Goal: Task Accomplishment & Management: Manage account settings

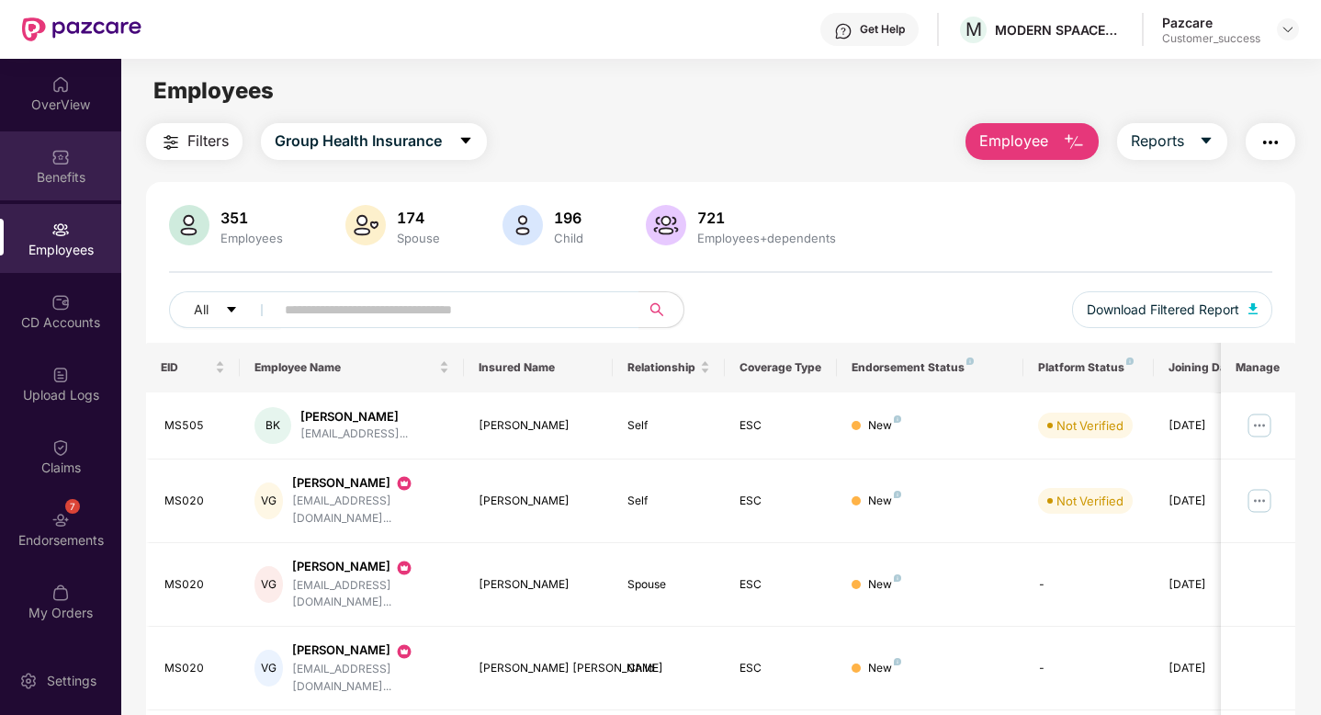
click at [19, 179] on div "Benefits" at bounding box center [60, 177] width 121 height 18
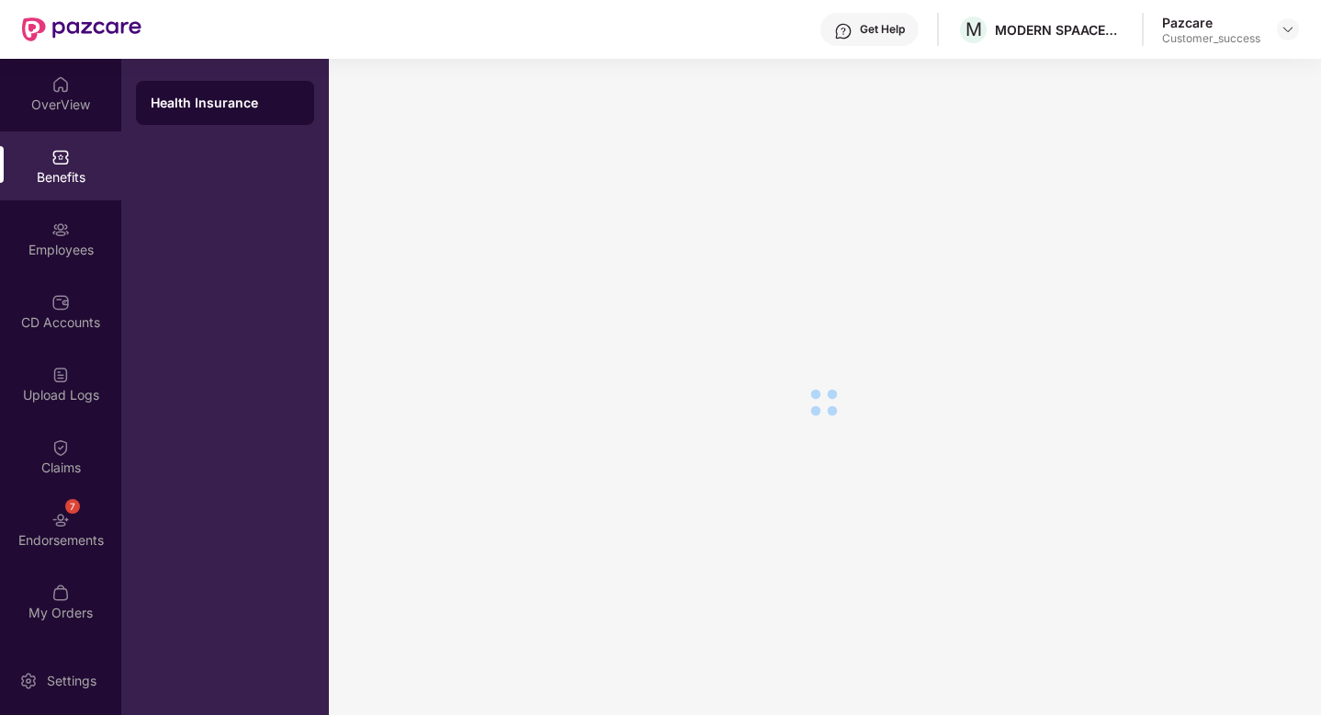
click at [19, 179] on div "Benefits" at bounding box center [60, 177] width 121 height 18
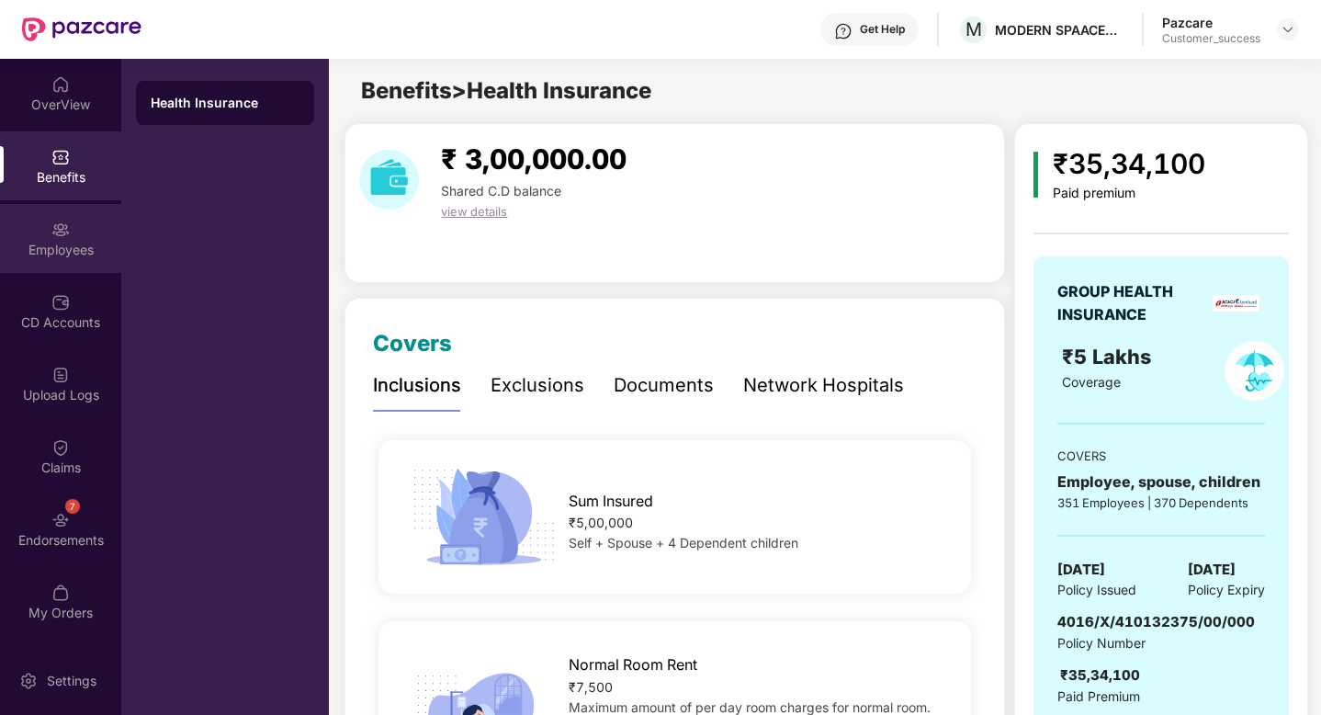
click at [53, 226] on img at bounding box center [60, 229] width 18 height 18
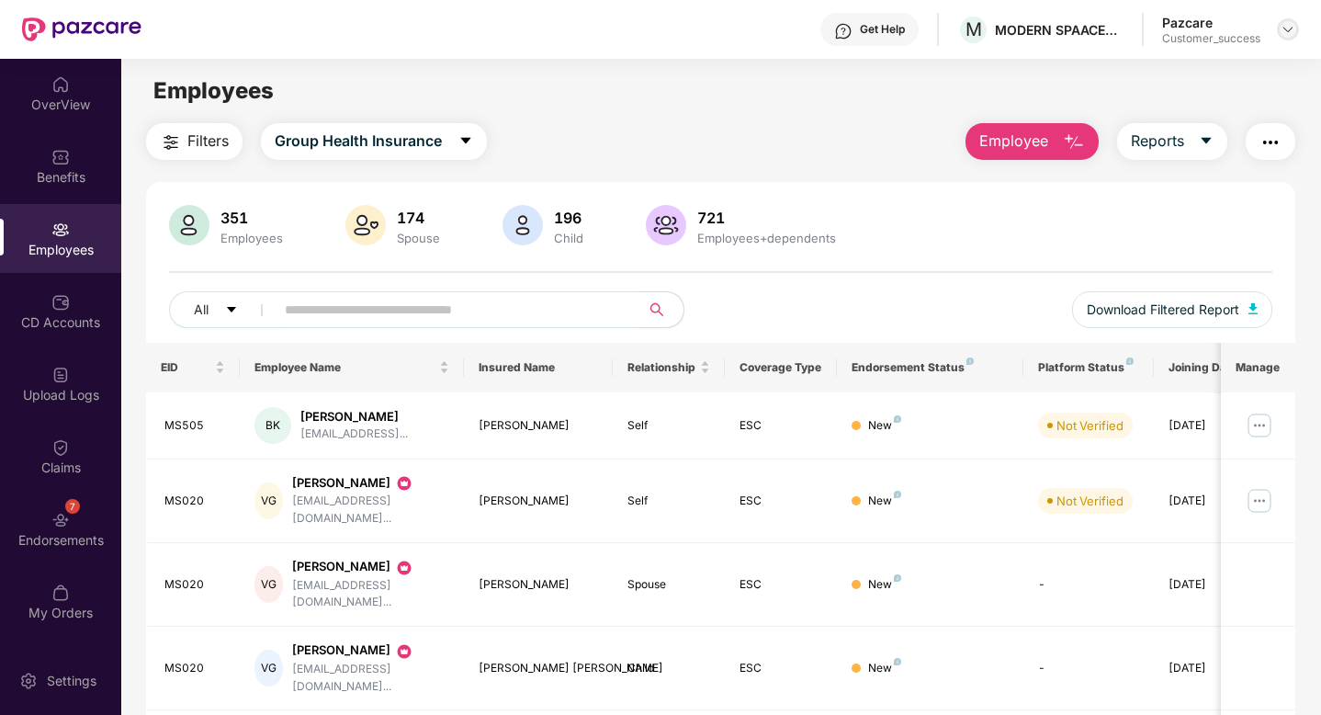
click at [1292, 28] on img at bounding box center [1288, 29] width 15 height 15
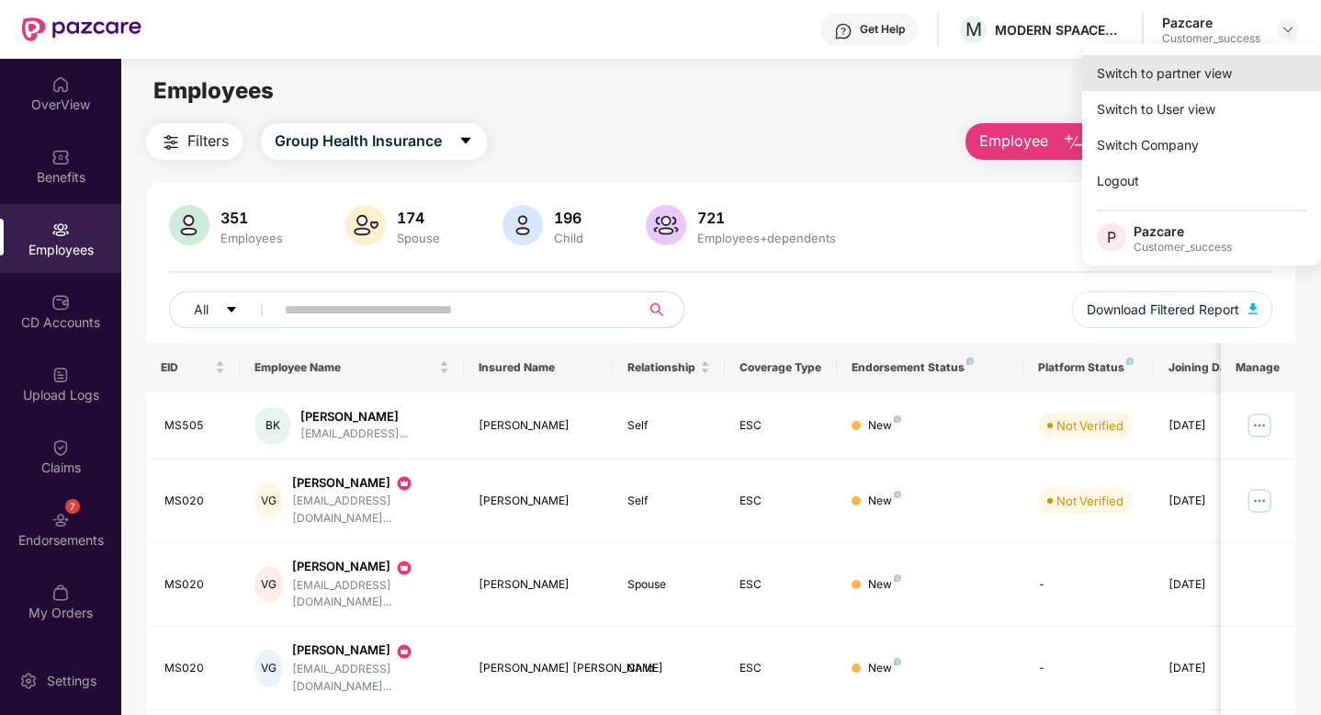
click at [1234, 57] on div "Switch to partner view" at bounding box center [1201, 73] width 239 height 36
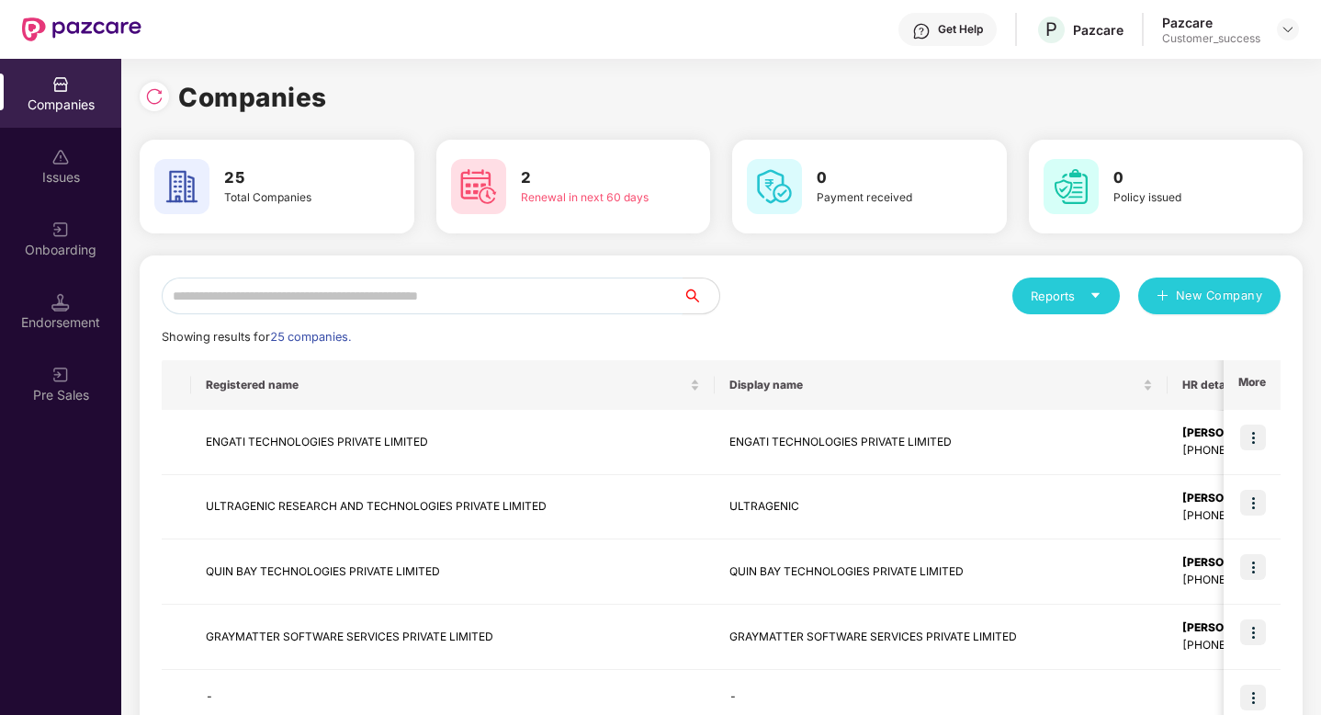
click at [471, 300] on input "text" at bounding box center [422, 295] width 521 height 37
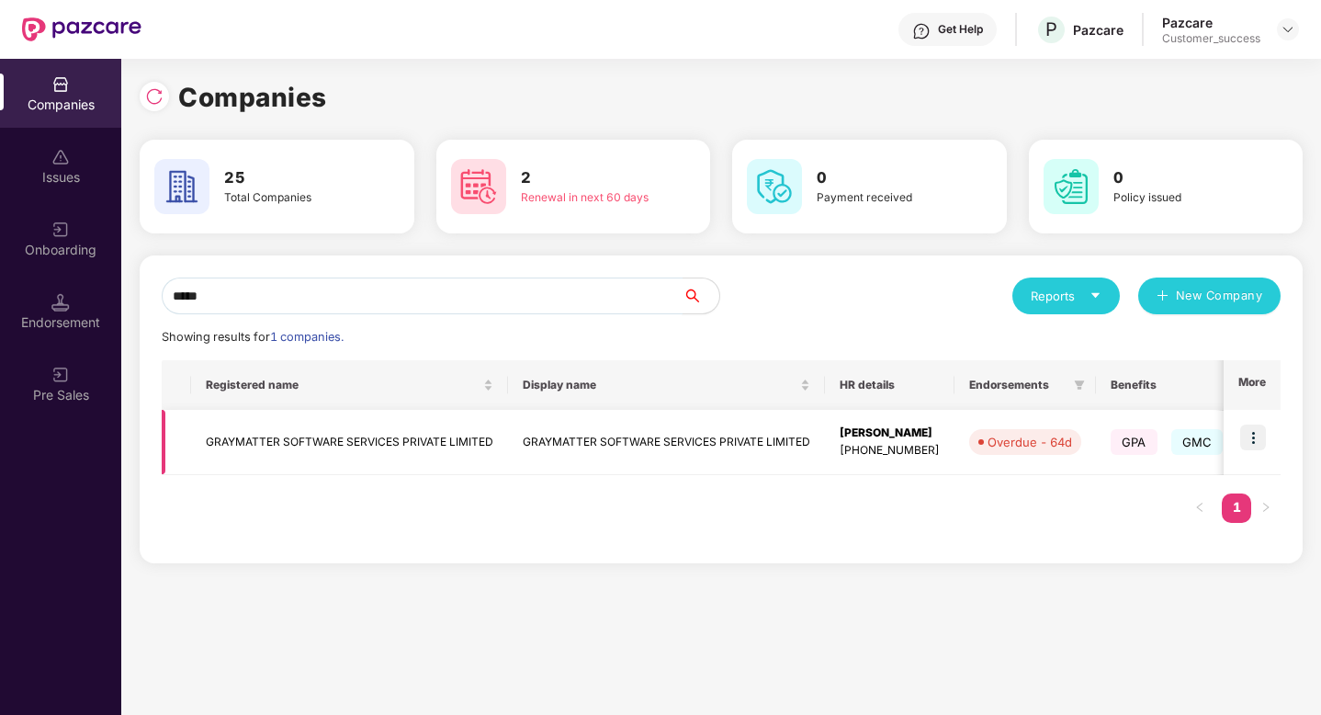
type input "*****"
click at [1253, 442] on img at bounding box center [1253, 437] width 26 height 26
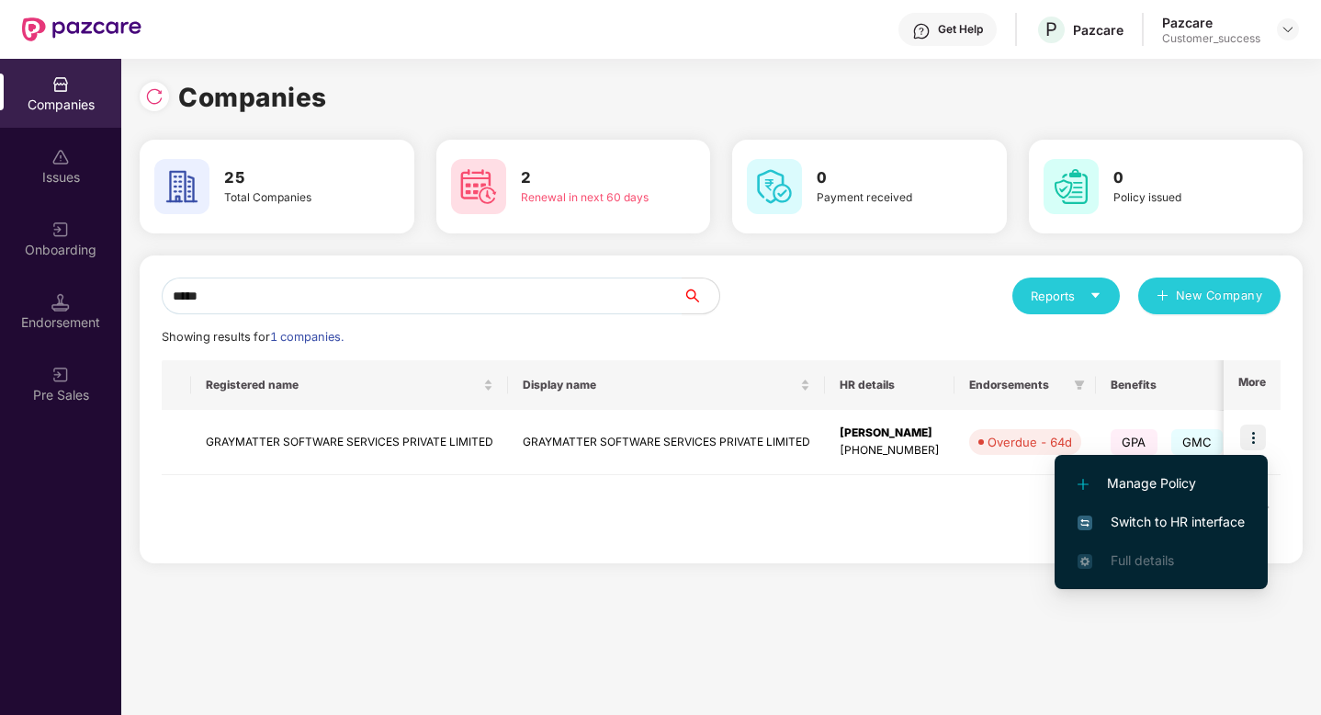
click at [1144, 525] on span "Switch to HR interface" at bounding box center [1161, 522] width 167 height 20
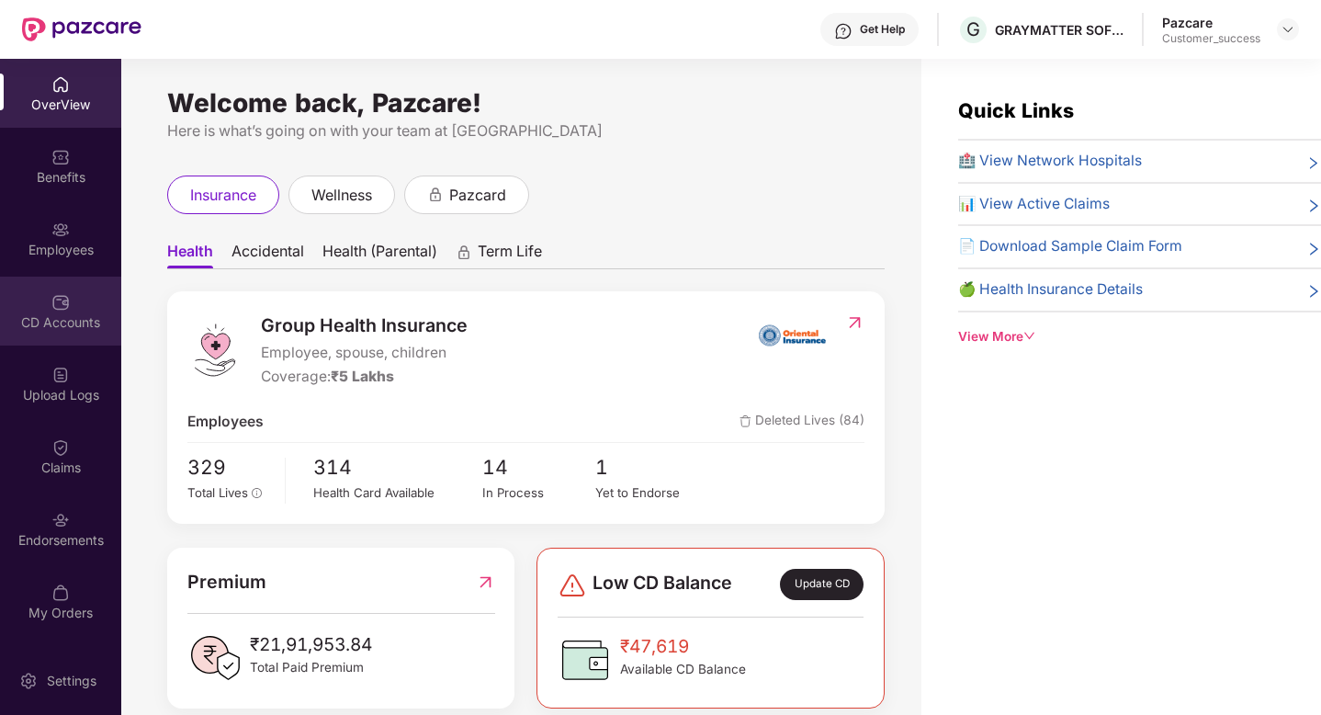
click at [70, 321] on div "CD Accounts" at bounding box center [60, 322] width 121 height 18
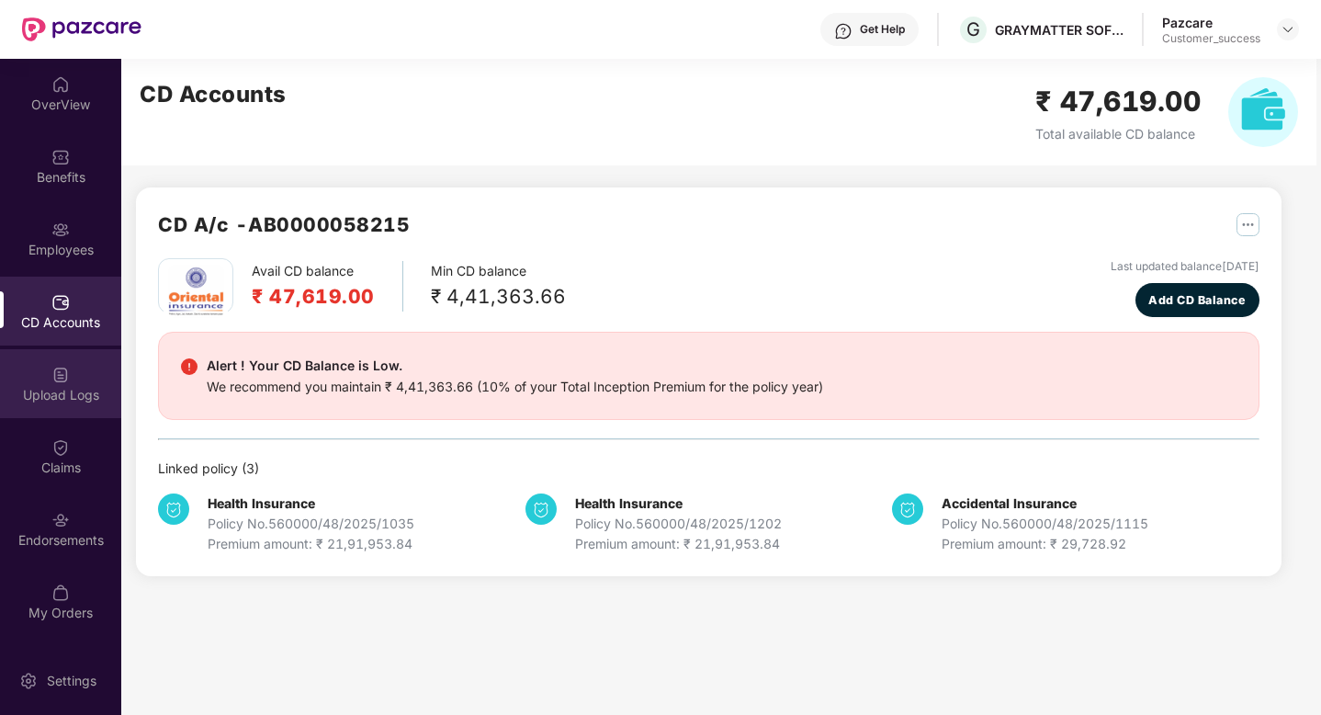
click at [34, 395] on div "Upload Logs" at bounding box center [60, 395] width 121 height 18
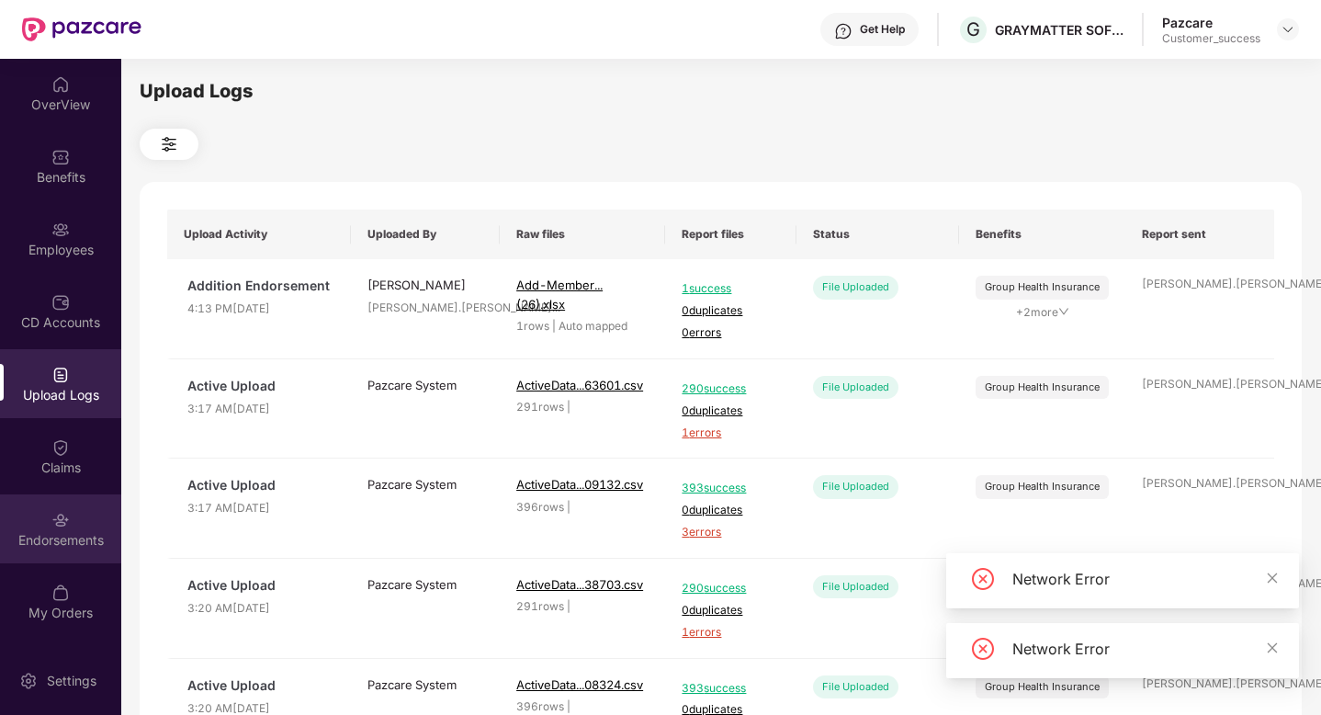
click at [51, 512] on img at bounding box center [60, 520] width 18 height 18
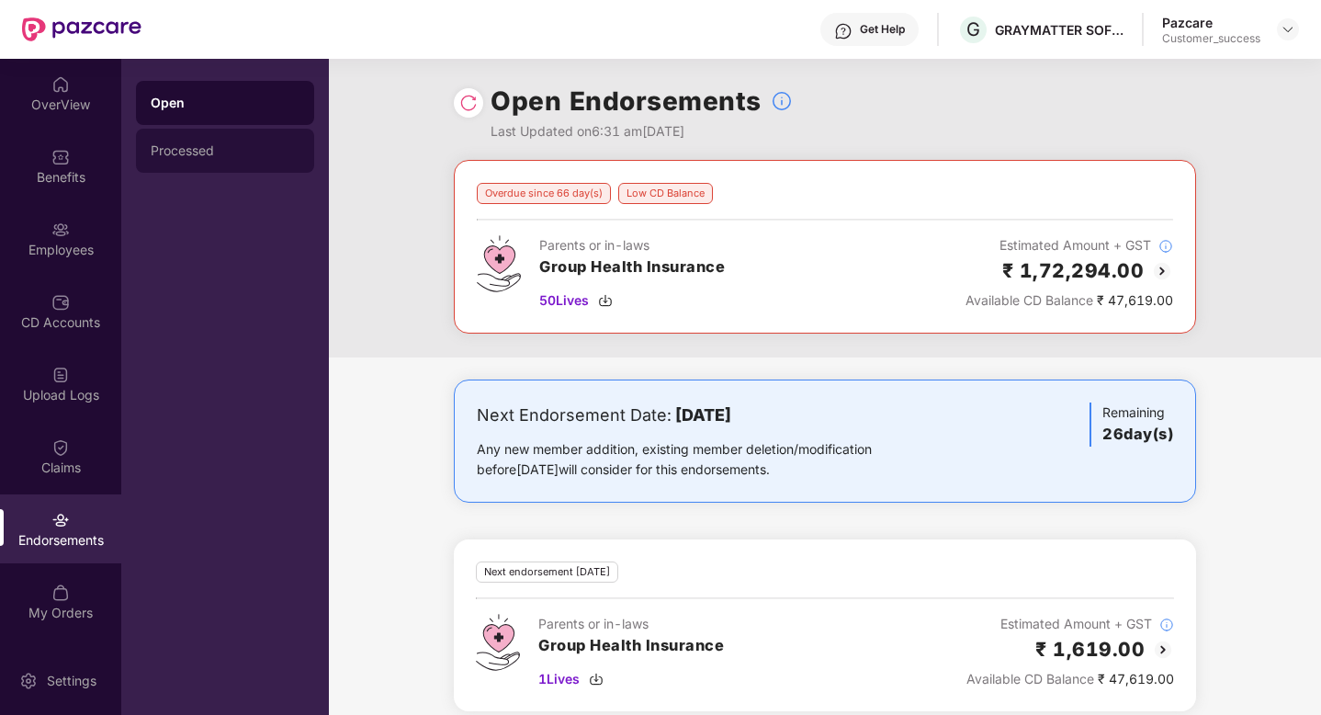
click at [189, 143] on div "Processed" at bounding box center [225, 150] width 149 height 15
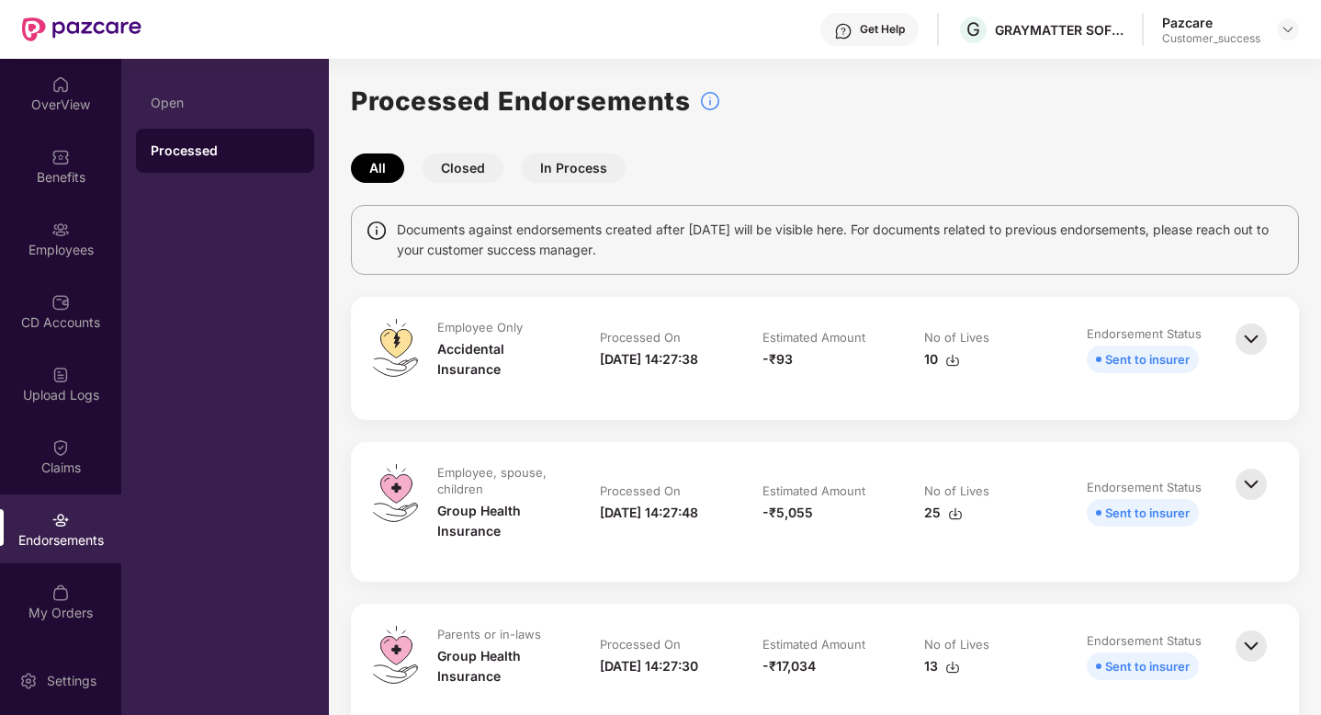
click at [575, 165] on button "In Process" at bounding box center [574, 167] width 104 height 29
click at [438, 168] on button "Closed" at bounding box center [463, 167] width 81 height 29
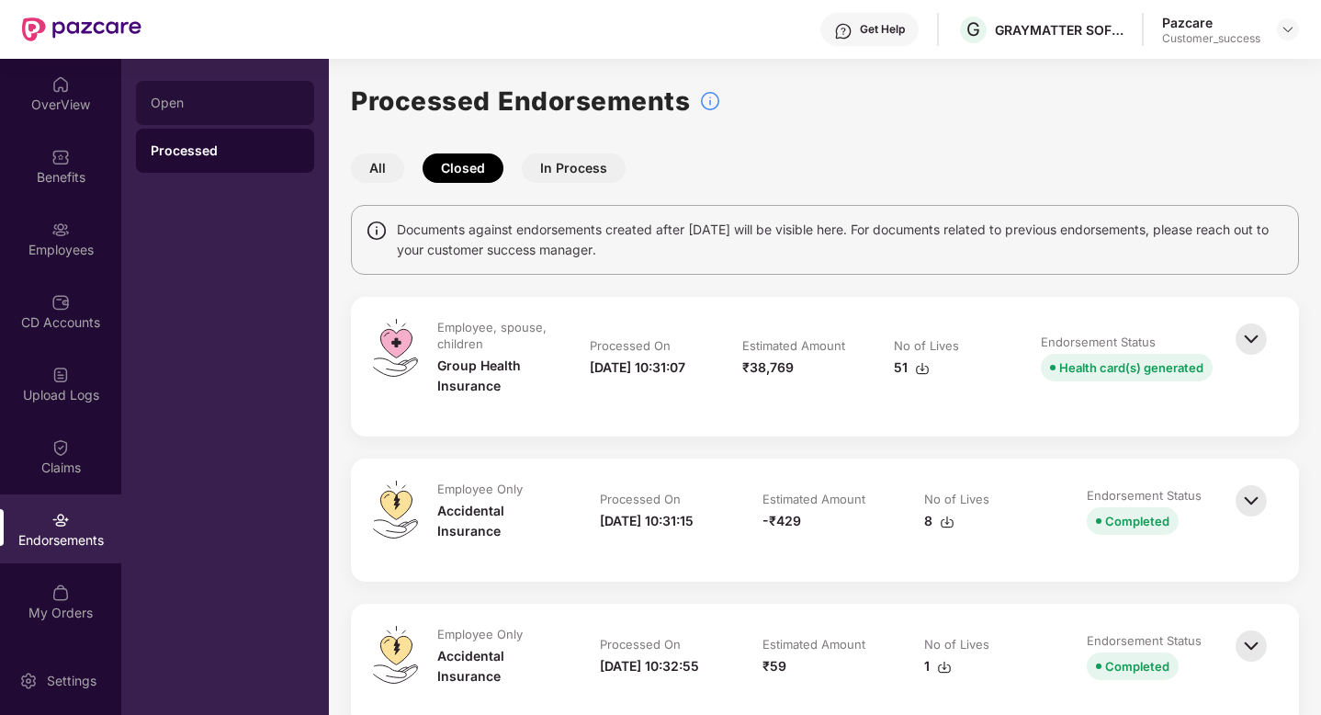
click at [224, 86] on div "Open" at bounding box center [225, 103] width 178 height 44
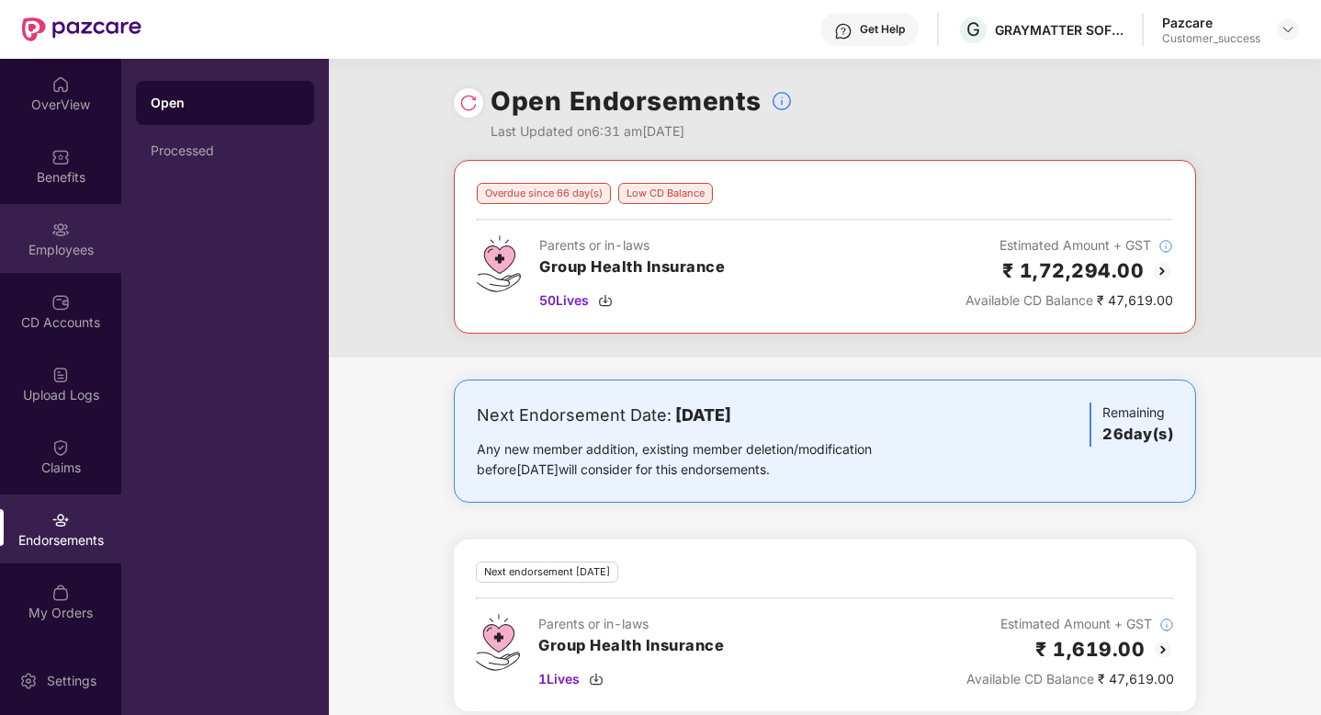
click at [37, 210] on div "Employees" at bounding box center [60, 238] width 121 height 69
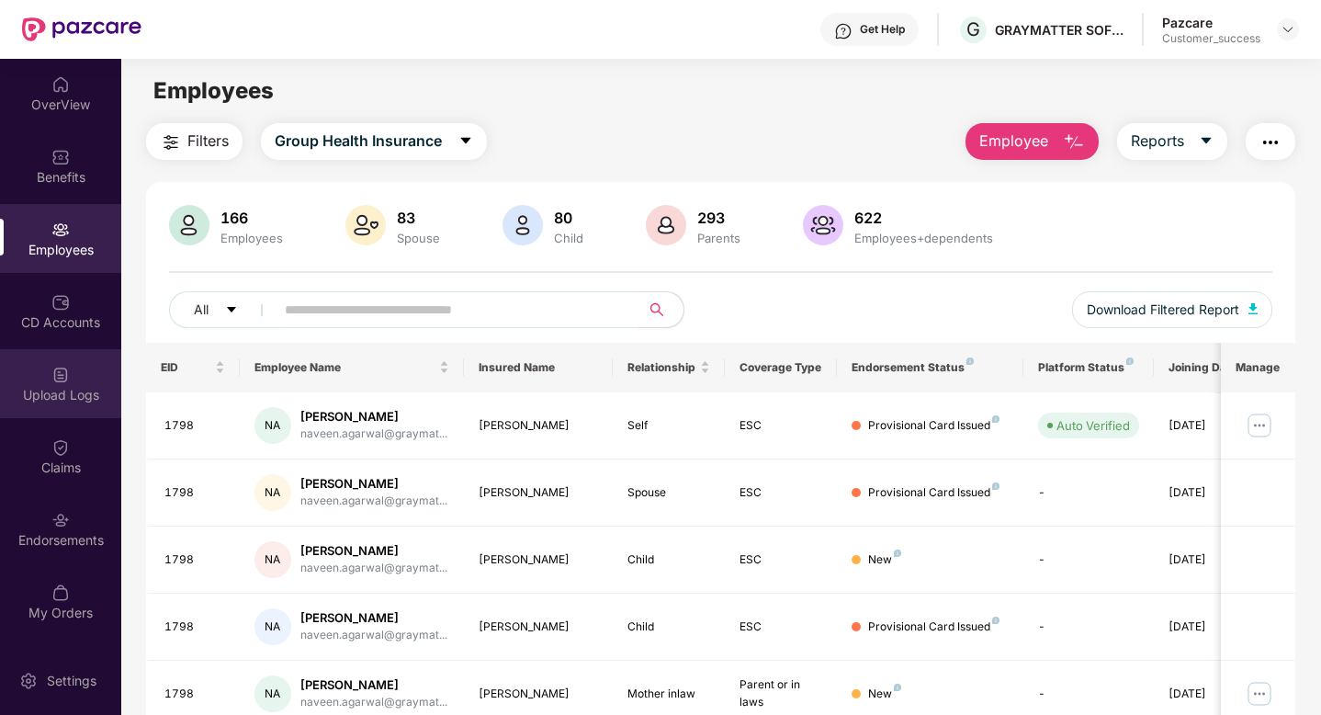
click at [65, 375] on img at bounding box center [60, 375] width 18 height 18
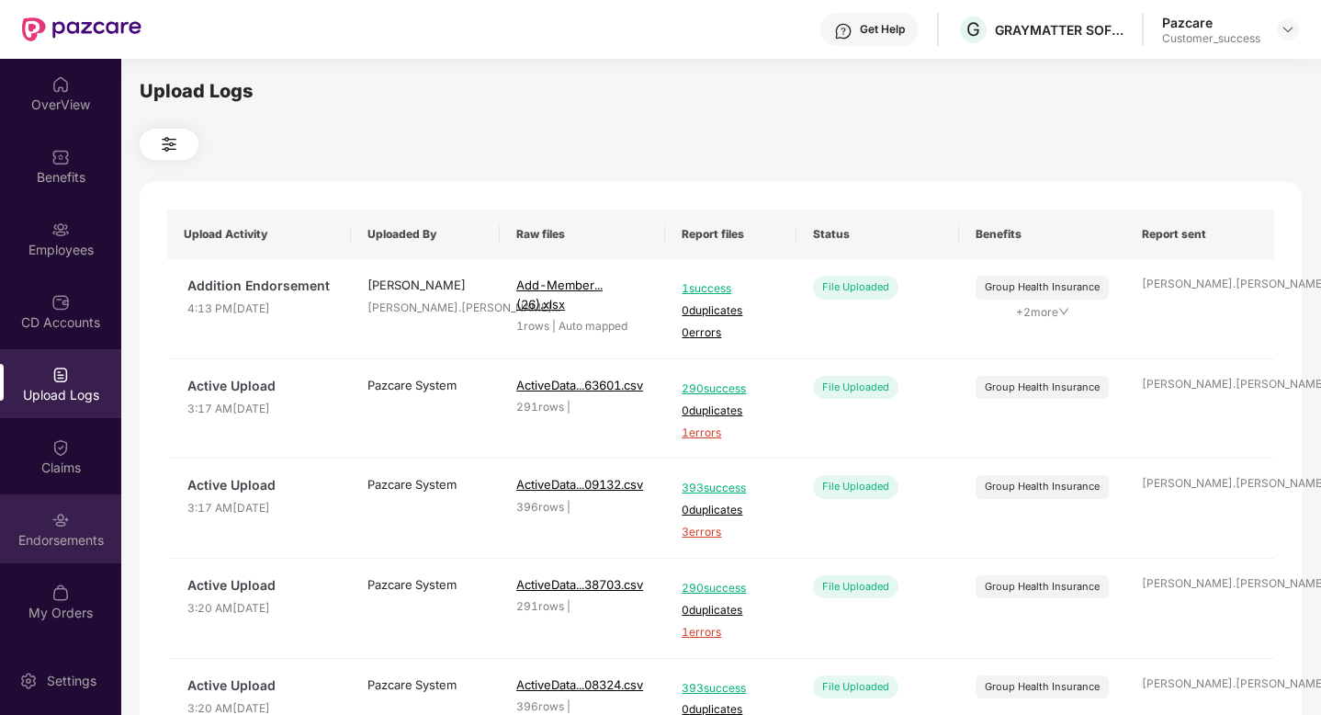
click at [66, 511] on img at bounding box center [60, 520] width 18 height 18
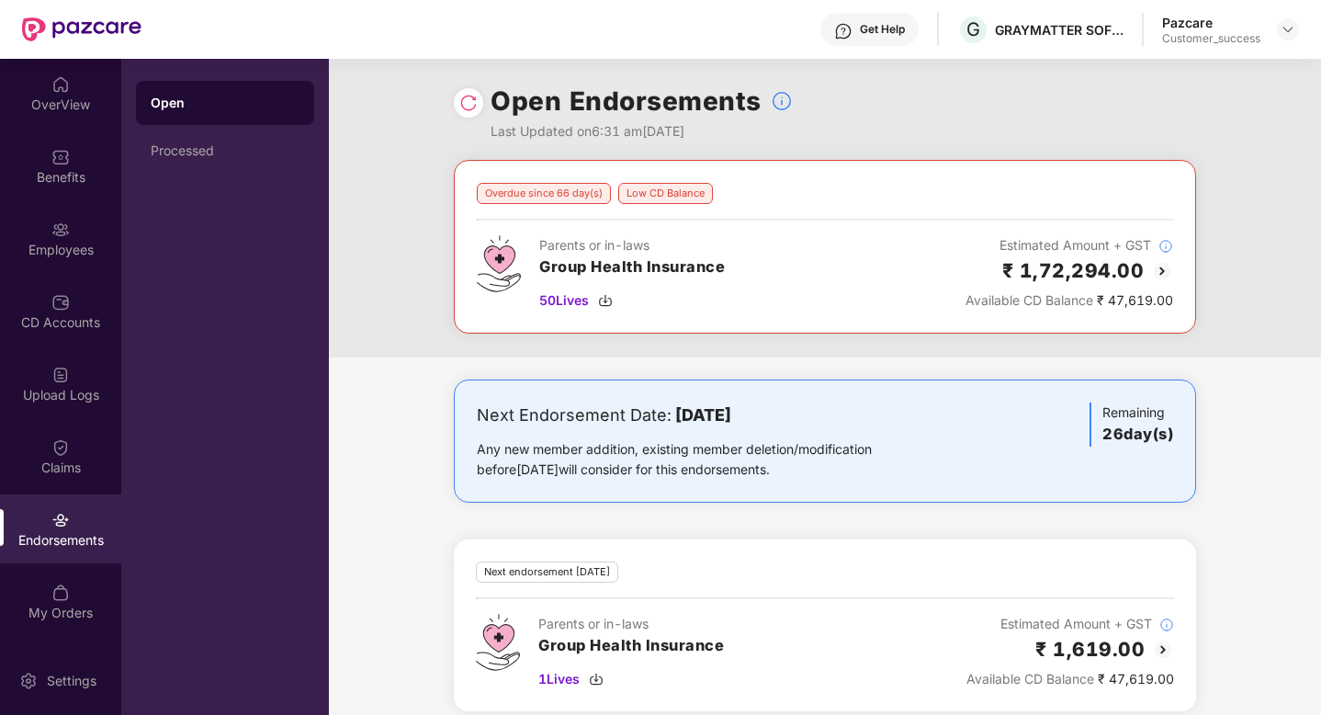
click at [216, 175] on div "Open Processed" at bounding box center [225, 387] width 208 height 656
click at [210, 164] on div "Processed" at bounding box center [225, 151] width 178 height 44
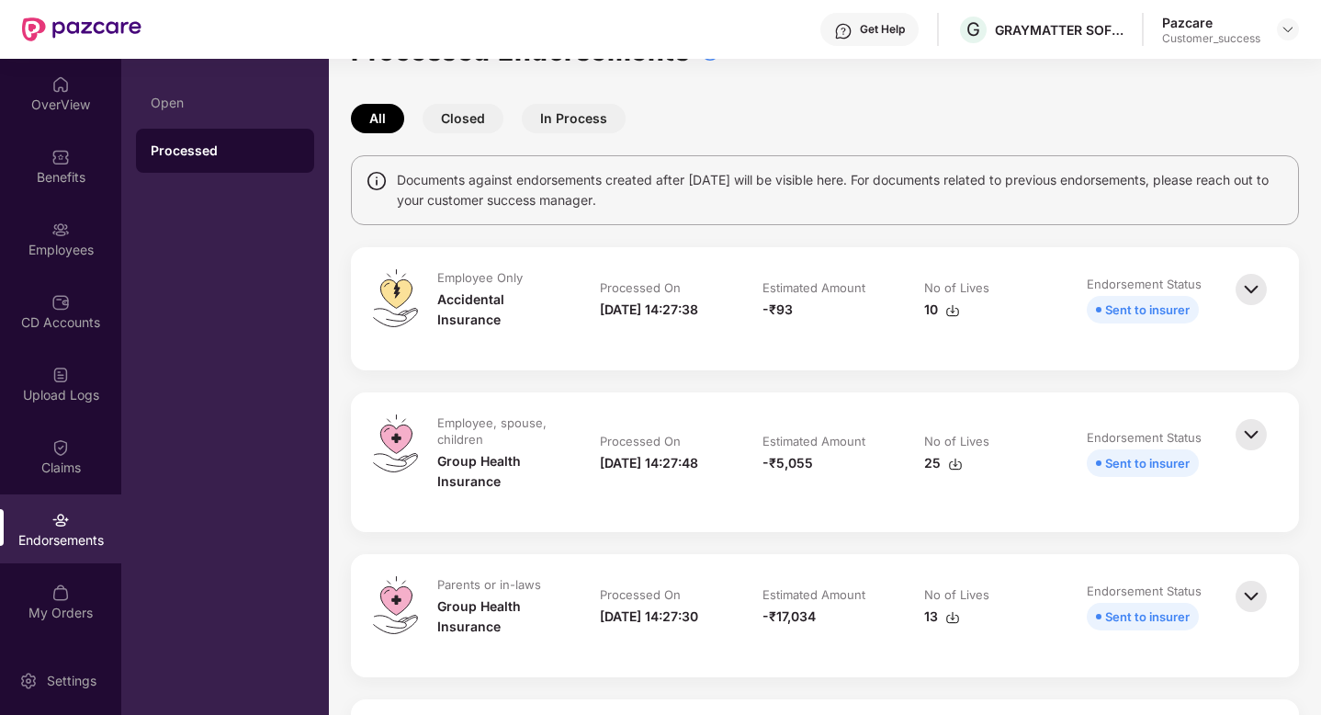
scroll to position [51, 0]
click at [547, 126] on button "In Process" at bounding box center [574, 117] width 104 height 29
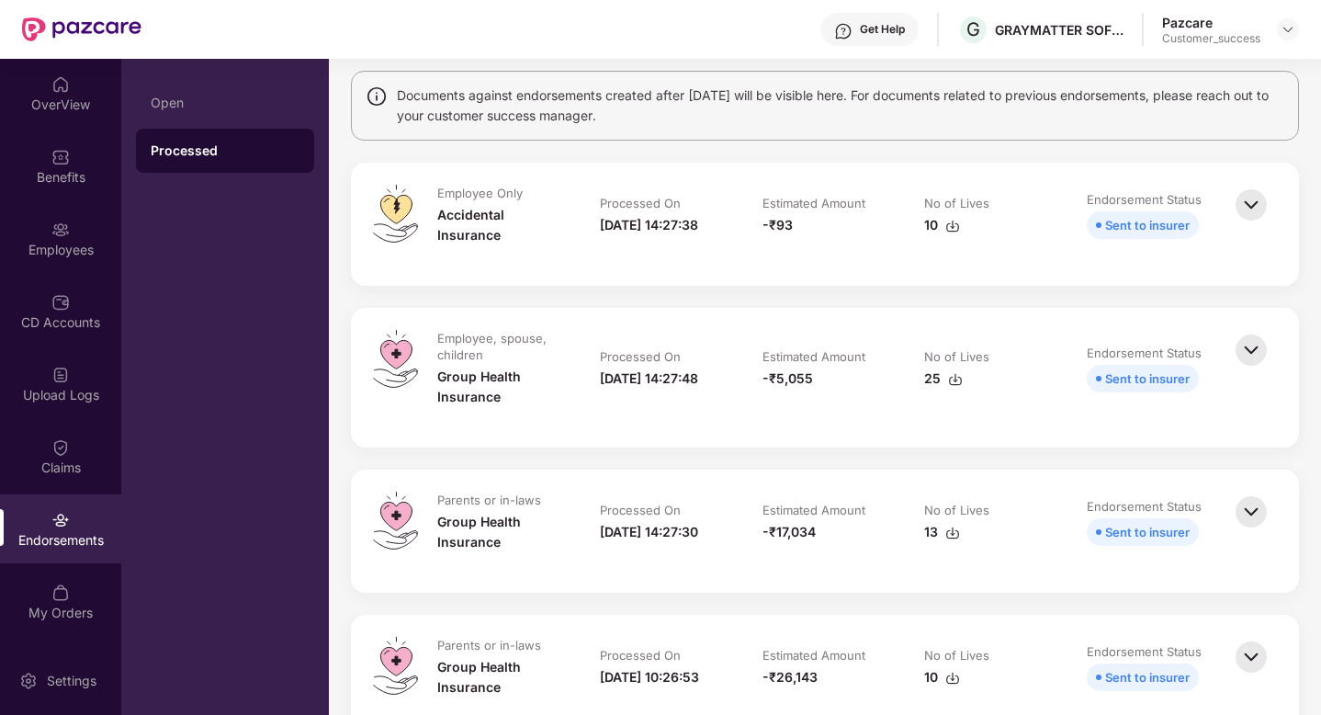
scroll to position [116, 0]
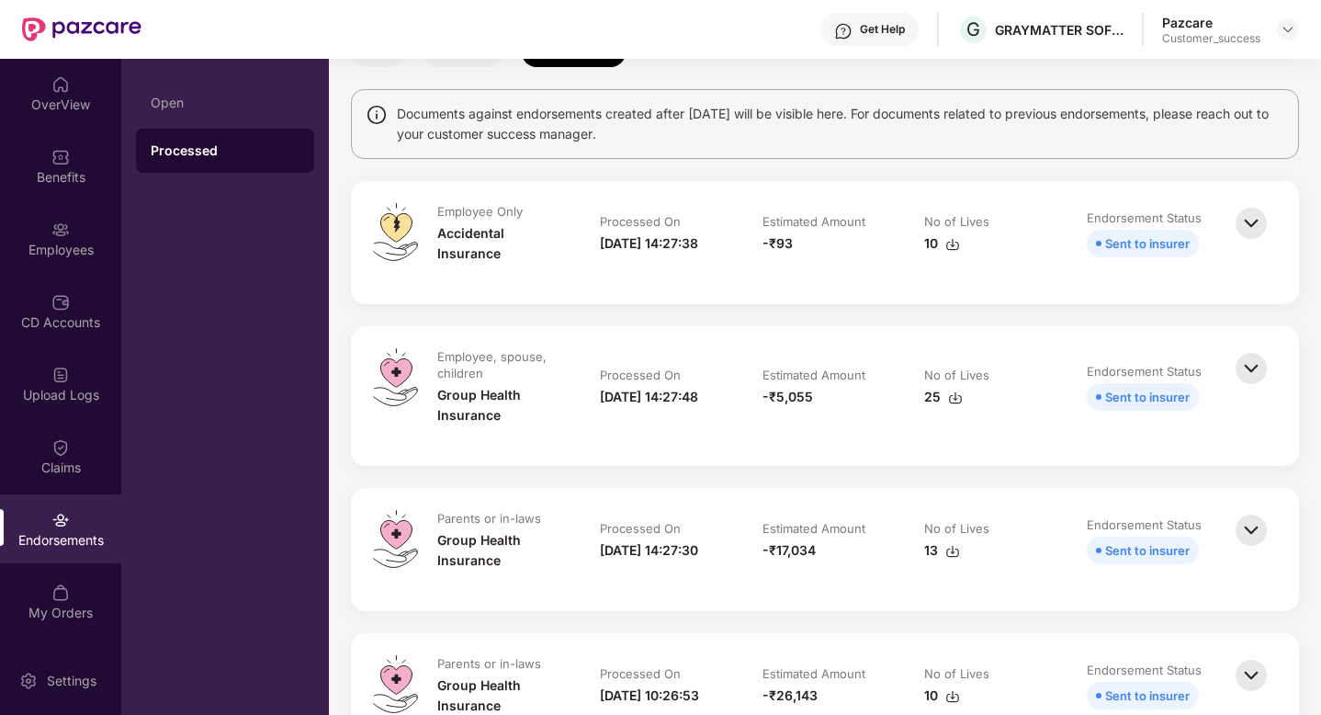
click at [949, 394] on img at bounding box center [955, 397] width 15 height 15
click at [73, 471] on div "Claims" at bounding box center [60, 467] width 121 height 18
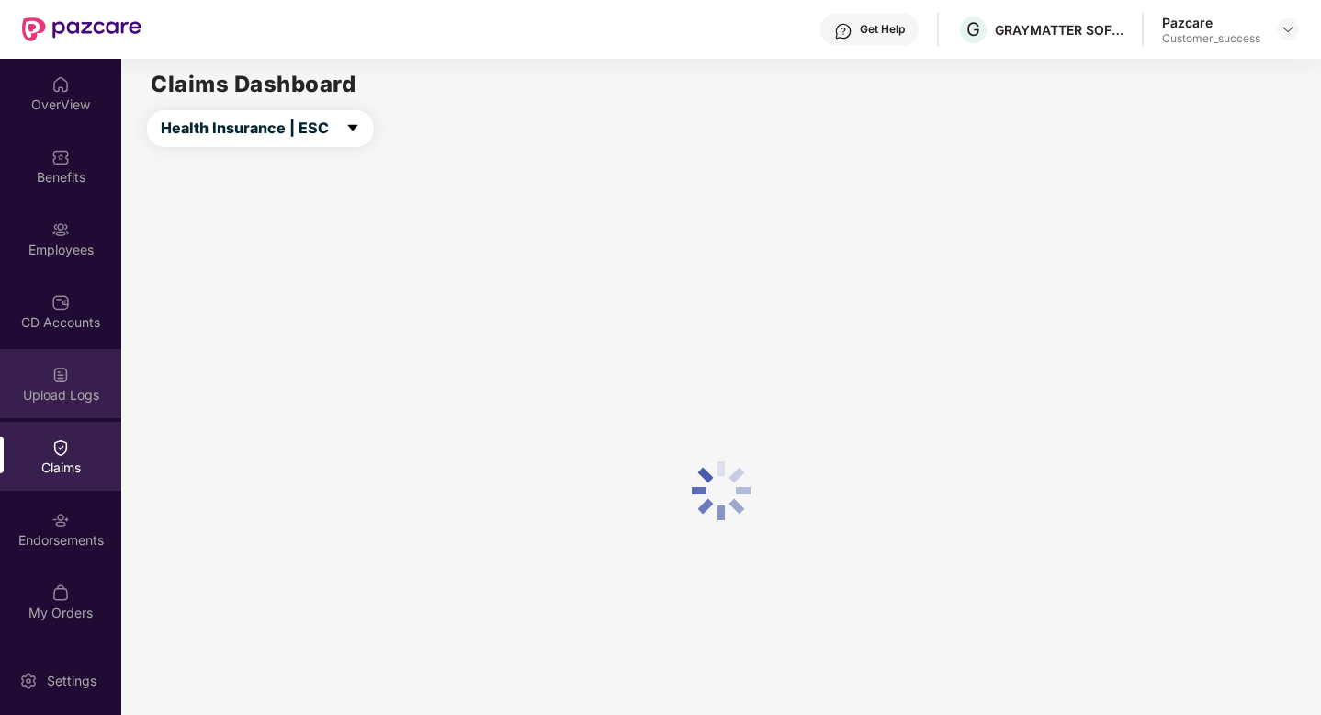
click at [73, 406] on div "Upload Logs" at bounding box center [60, 383] width 121 height 69
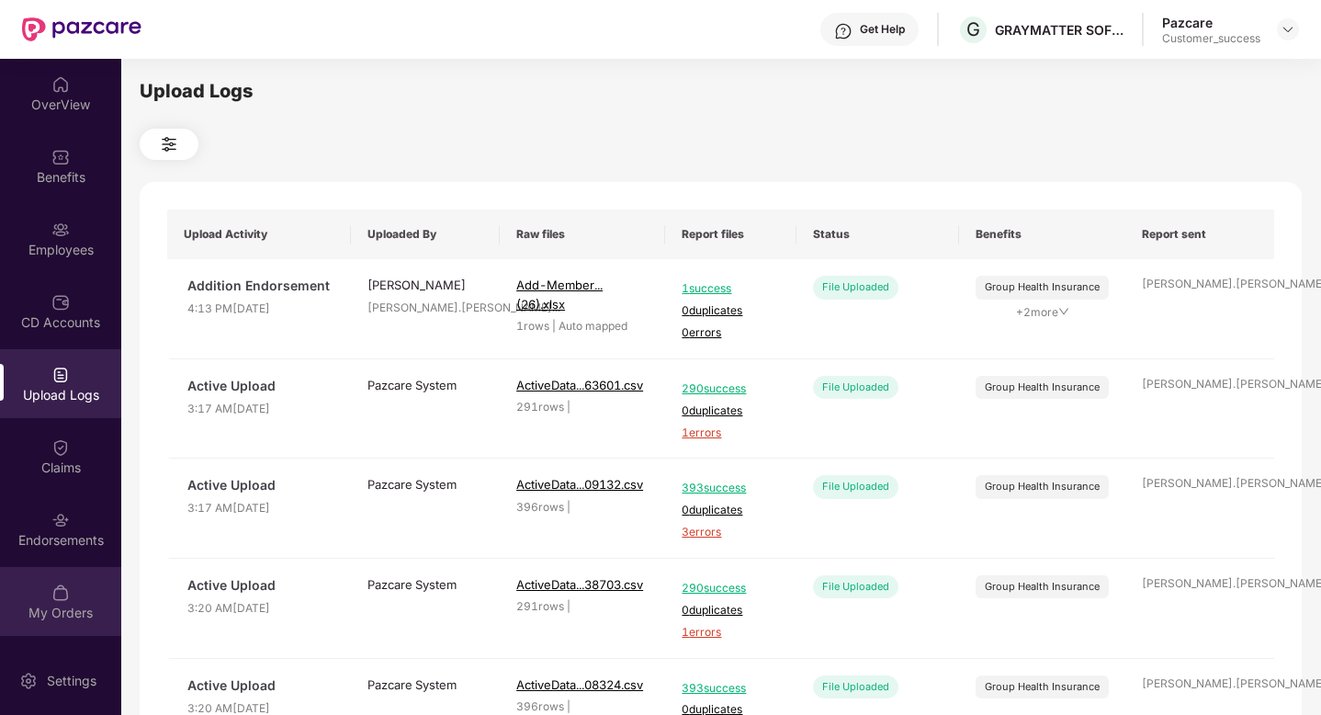
click at [49, 567] on div "My Orders" at bounding box center [60, 601] width 121 height 69
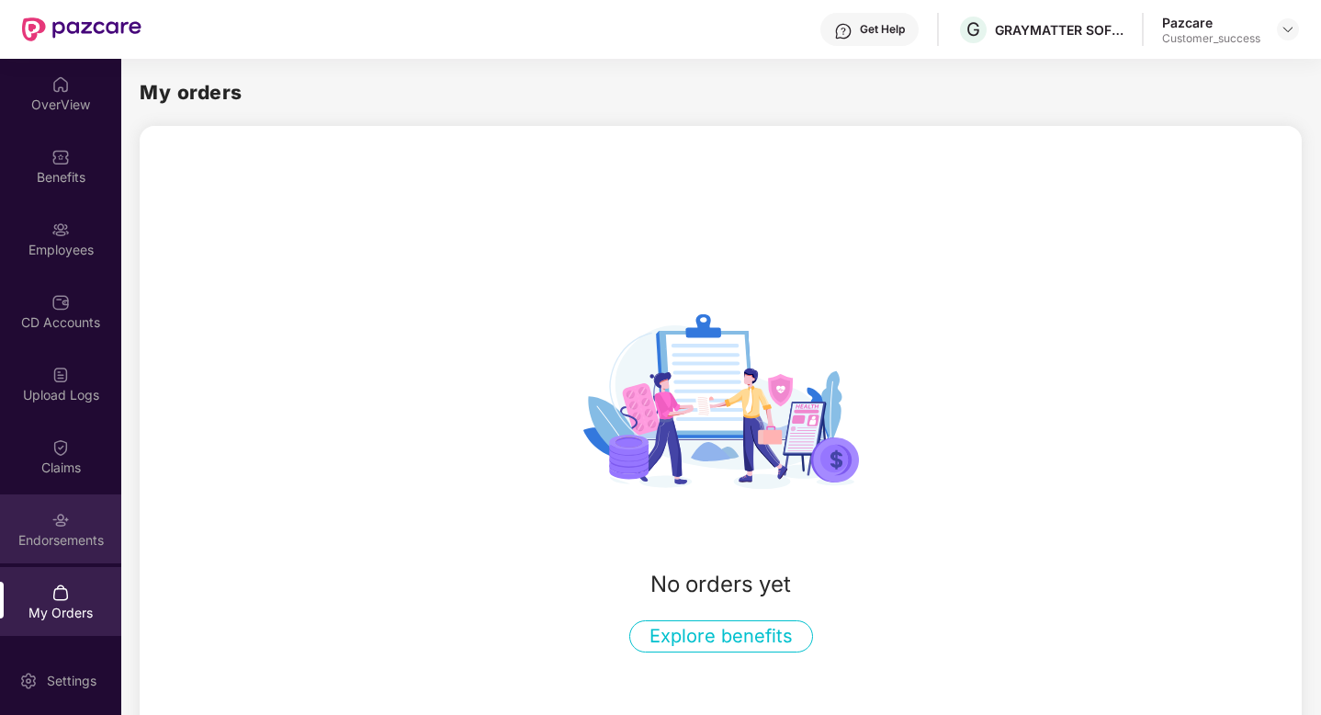
click at [47, 540] on div "Endorsements" at bounding box center [60, 540] width 121 height 18
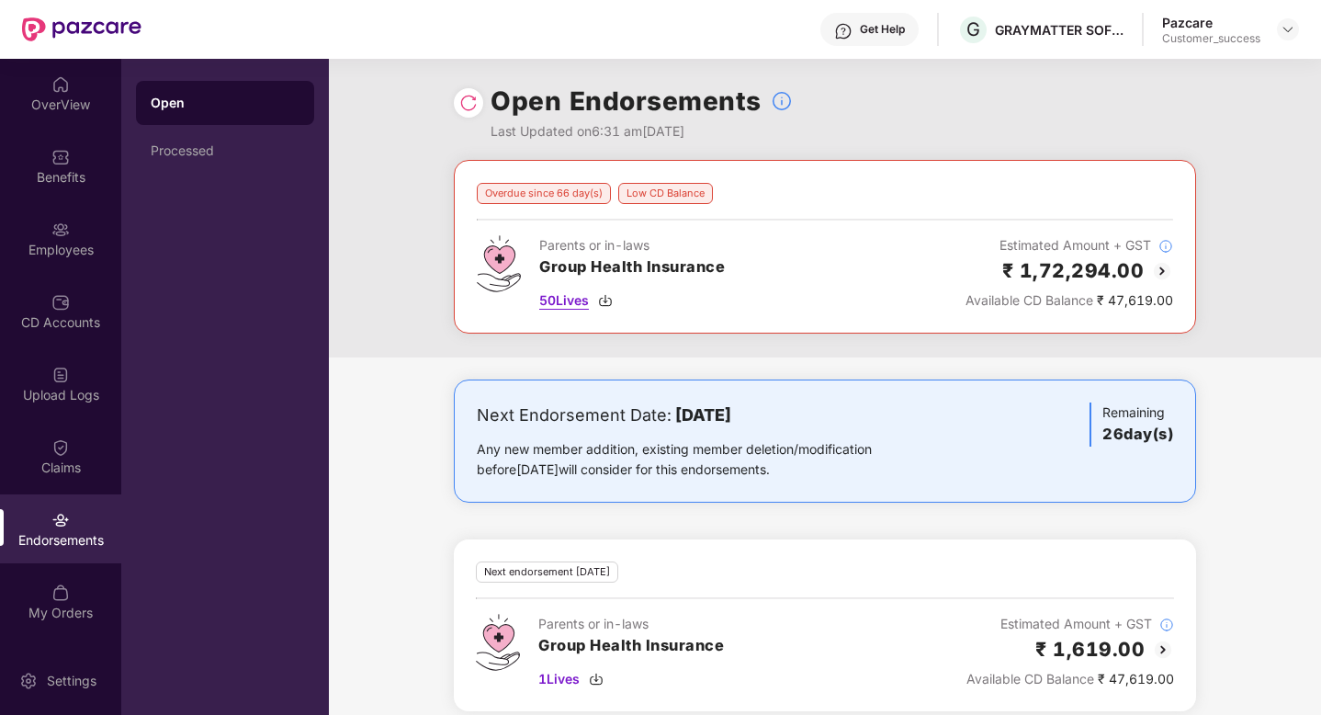
click at [560, 299] on span "50 Lives" at bounding box center [564, 300] width 50 height 20
